Goal: Transaction & Acquisition: Purchase product/service

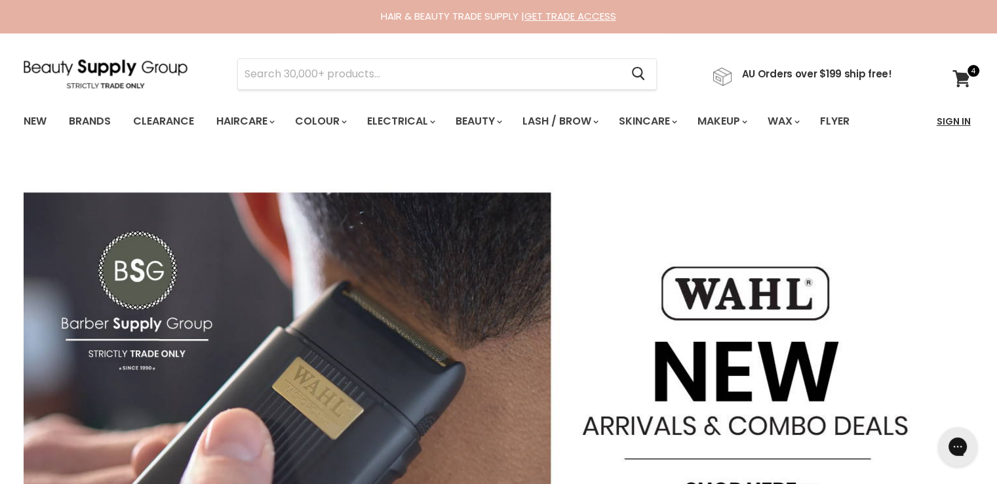
click at [956, 115] on link "Sign In" at bounding box center [954, 122] width 50 height 28
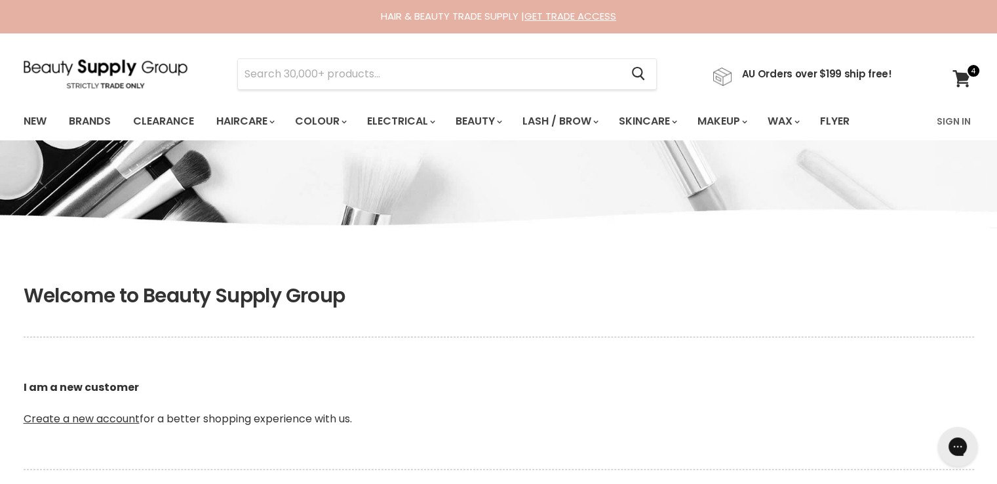
scroll to position [328, 0]
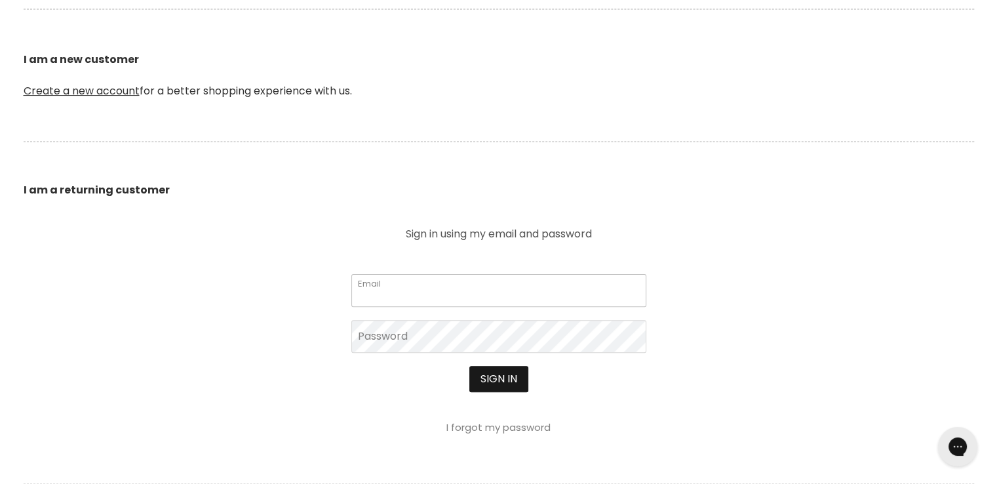
type input "cs.discountsalonsupplies@gmail.com"
click at [494, 378] on button "Sign in" at bounding box center [498, 379] width 59 height 26
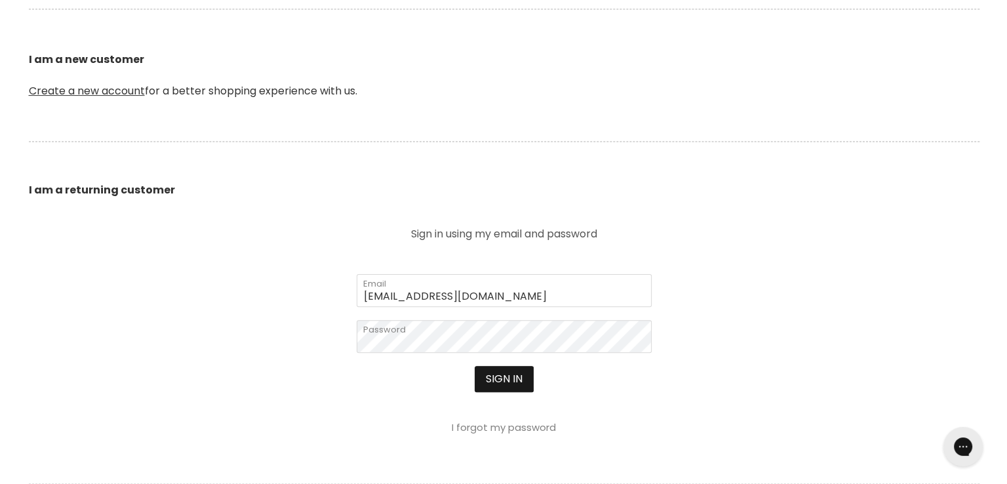
scroll to position [328, 0]
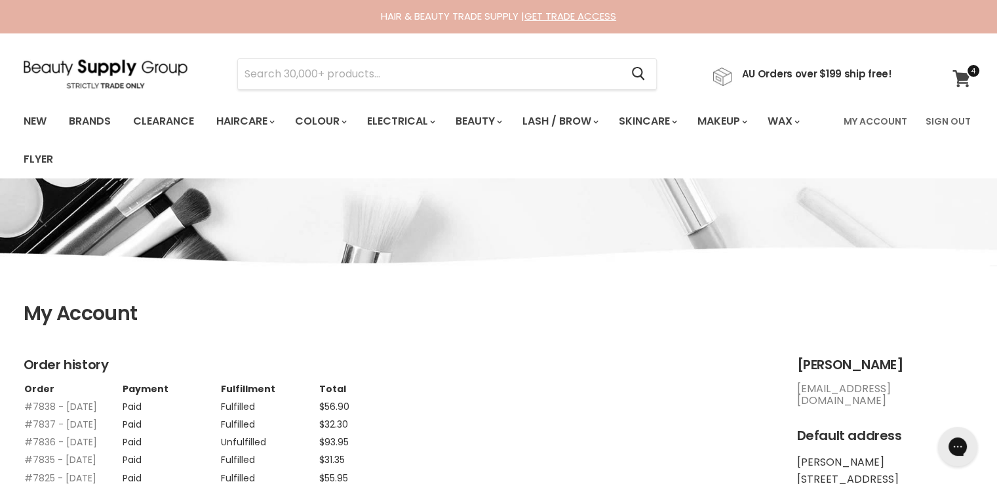
click at [953, 75] on icon at bounding box center [962, 78] width 18 height 17
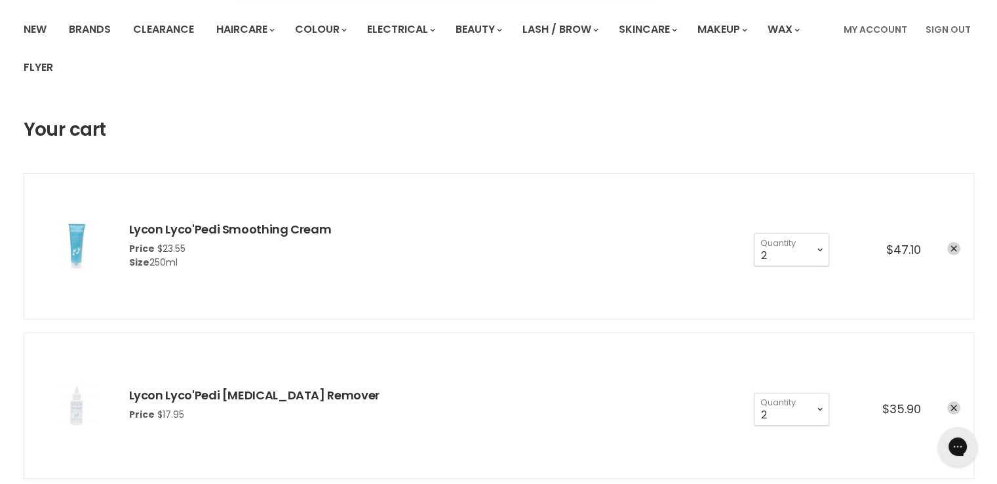
scroll to position [262, 0]
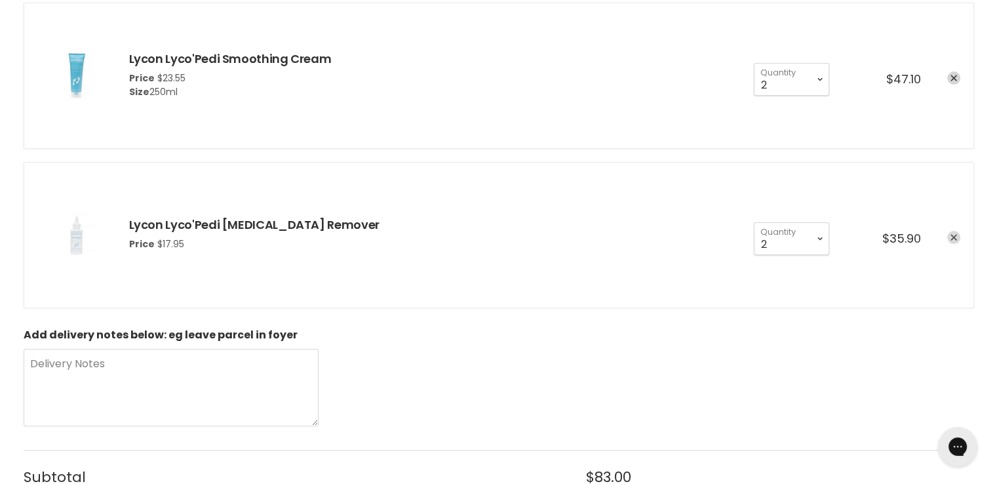
click at [955, 236] on icon "remove Lycon Lyco'Pedi Callus Remover" at bounding box center [954, 237] width 7 height 7
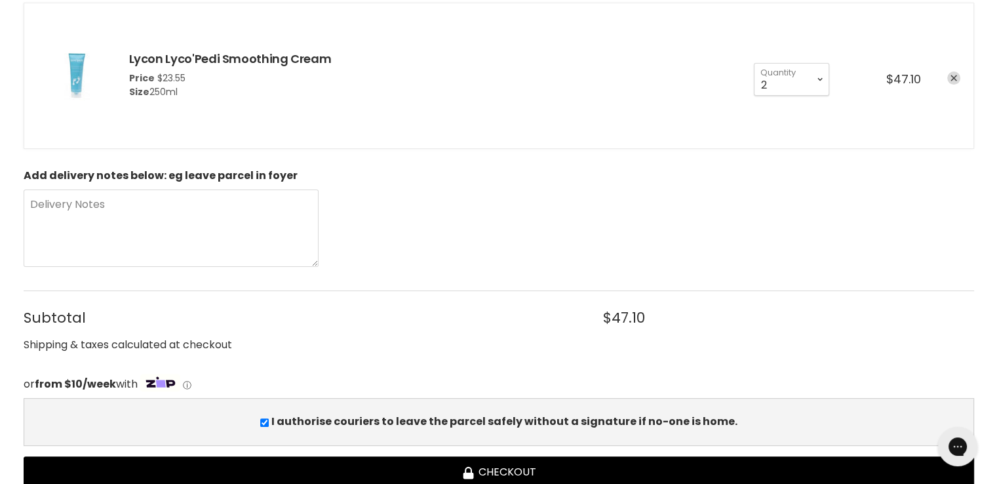
click at [955, 77] on icon "remove Lycon Lyco'Pedi Smoothing Cream" at bounding box center [954, 78] width 7 height 7
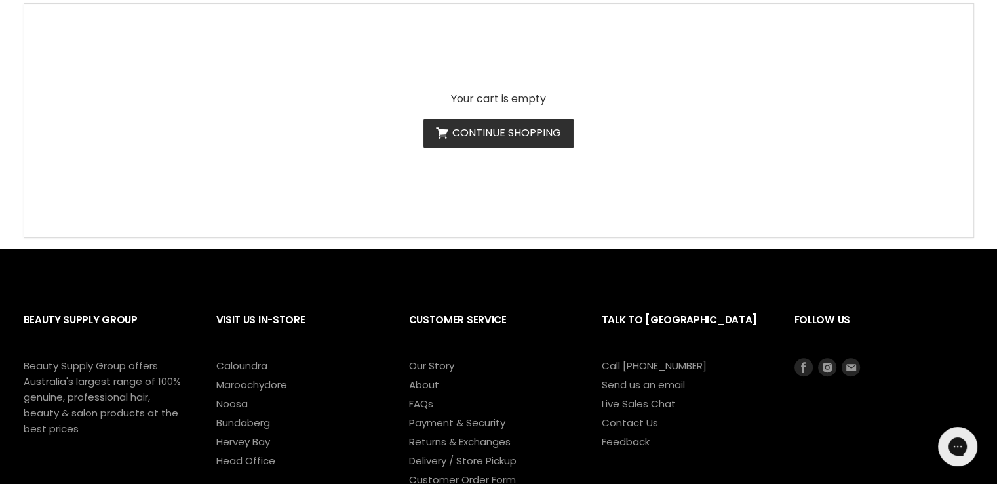
click at [535, 138] on link "Continue shopping" at bounding box center [499, 134] width 150 height 30
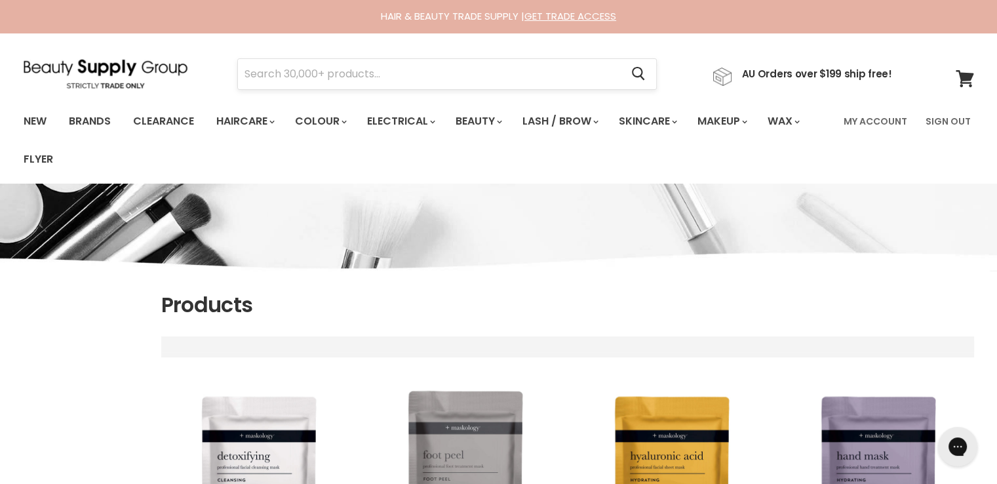
click at [367, 77] on input "Search" at bounding box center [430, 74] width 384 height 30
select select "title-ascending"
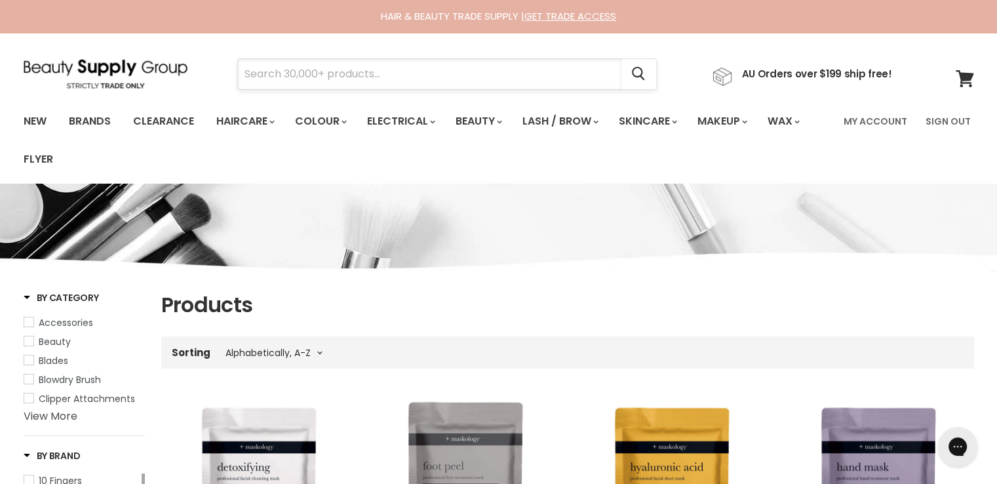
paste input "Schwarzkopf"
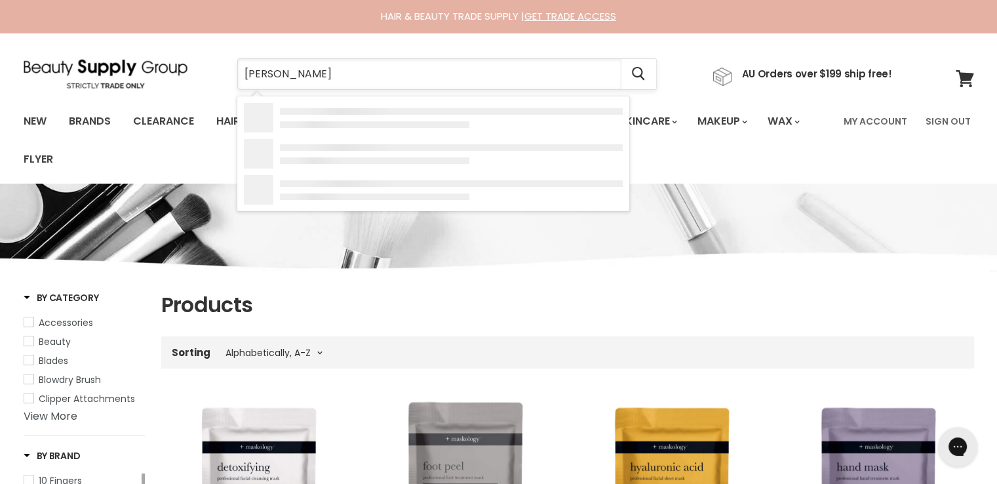
type input "Schwarzkopf pep"
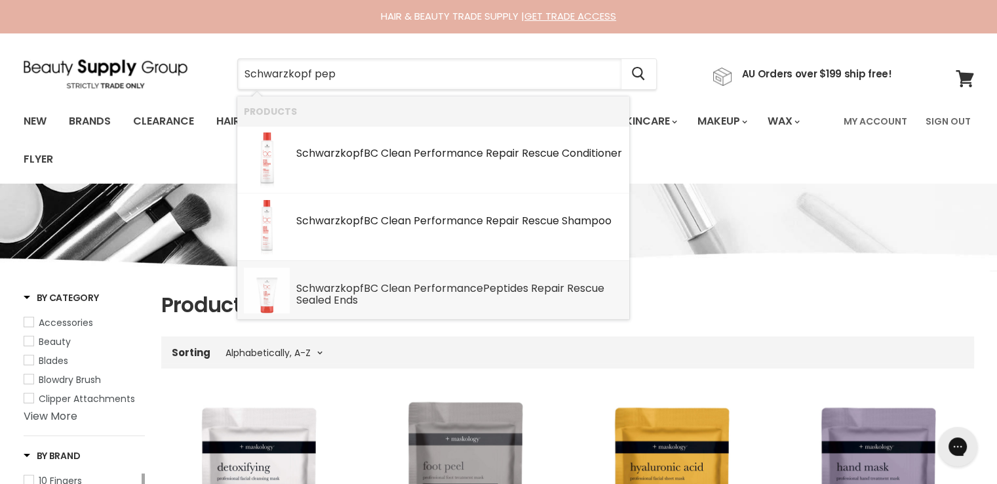
click at [455, 288] on div "Schwarzkopf BC Clean Performance Pep tides Repair Rescue Sealed Ends" at bounding box center [459, 295] width 327 height 25
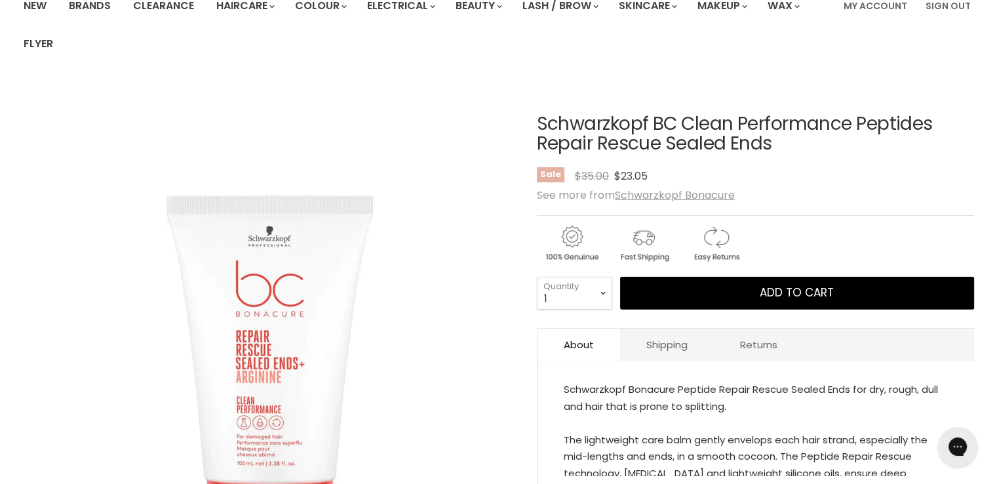
scroll to position [197, 0]
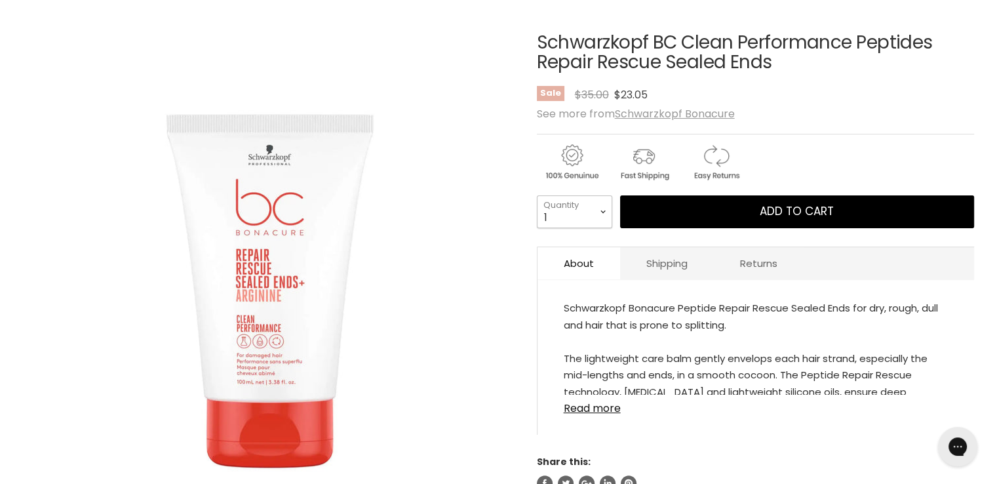
click at [597, 213] on select "1 2 3 4 5 6 7 8 9 10+" at bounding box center [574, 211] width 75 height 33
select select "2"
click at [537, 195] on select "1 2 3 4 5 6 7 8 9 10+" at bounding box center [574, 211] width 75 height 33
type input "2"
